Goal: Information Seeking & Learning: Learn about a topic

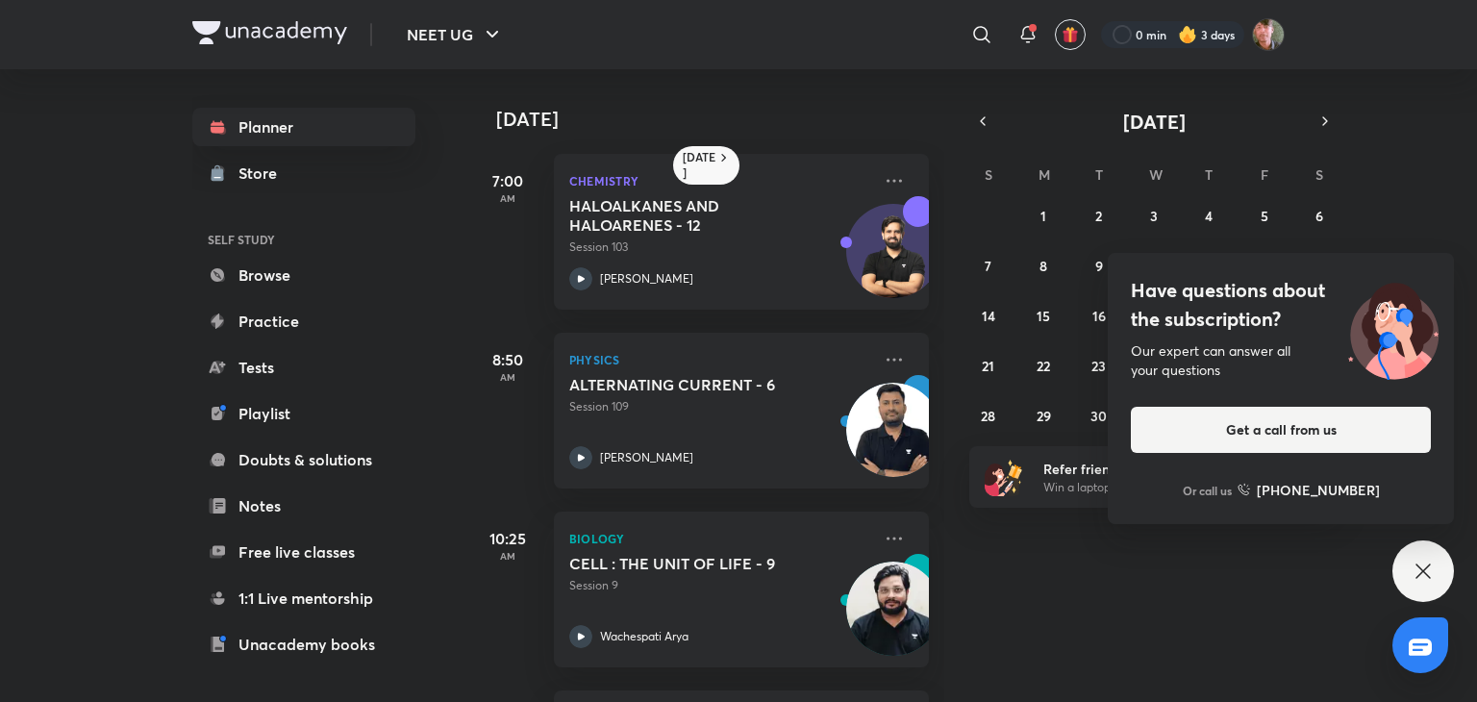
click at [1426, 578] on icon at bounding box center [1423, 571] width 23 height 23
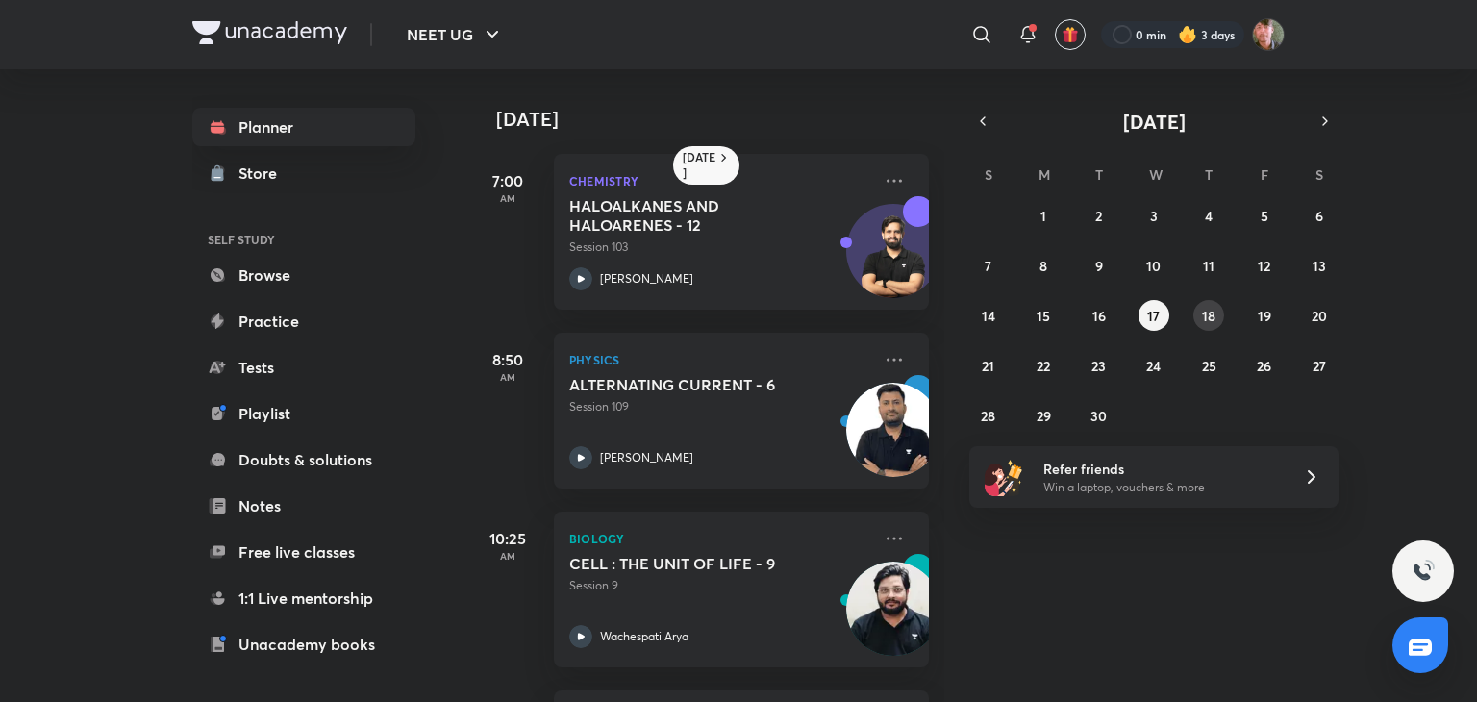
click at [1213, 322] on abbr "18" at bounding box center [1208, 316] width 13 height 18
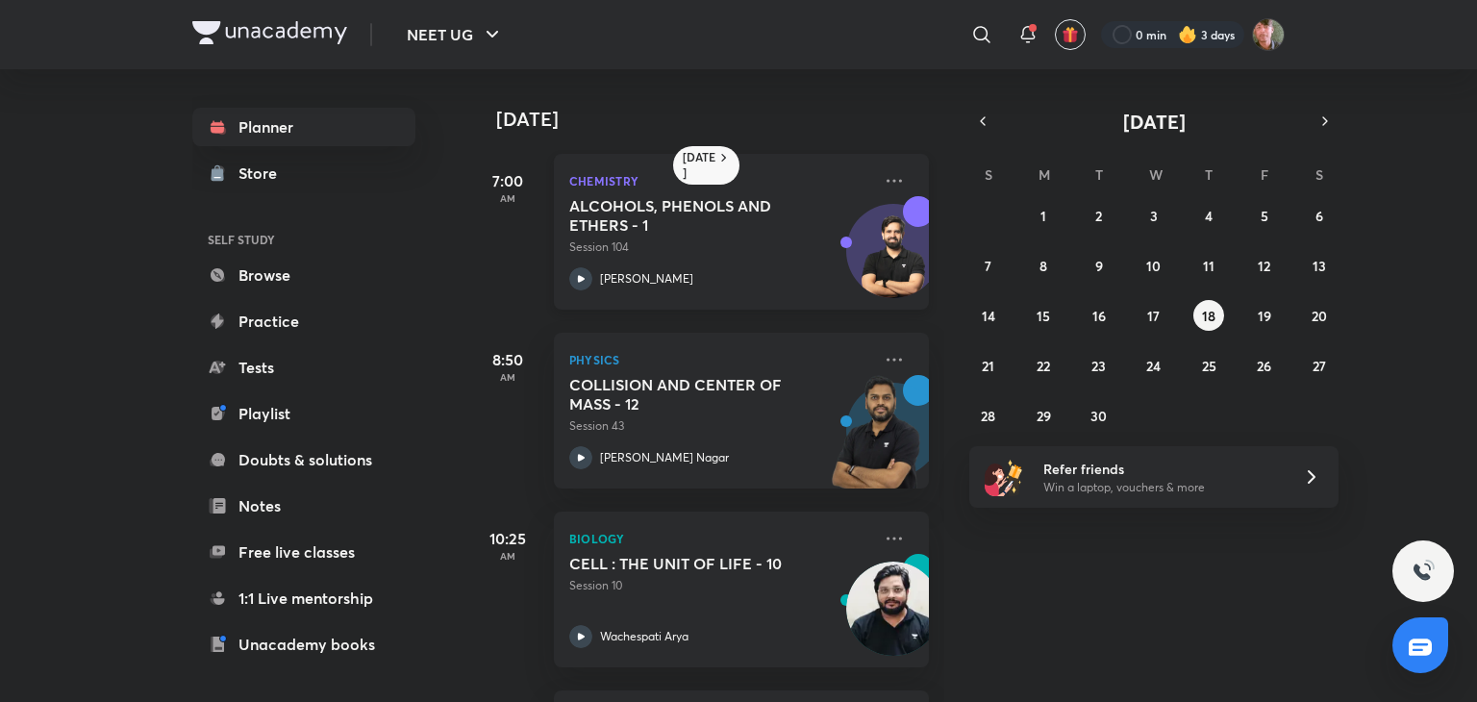
click at [573, 273] on icon at bounding box center [580, 278] width 23 height 23
